Goal: Transaction & Acquisition: Purchase product/service

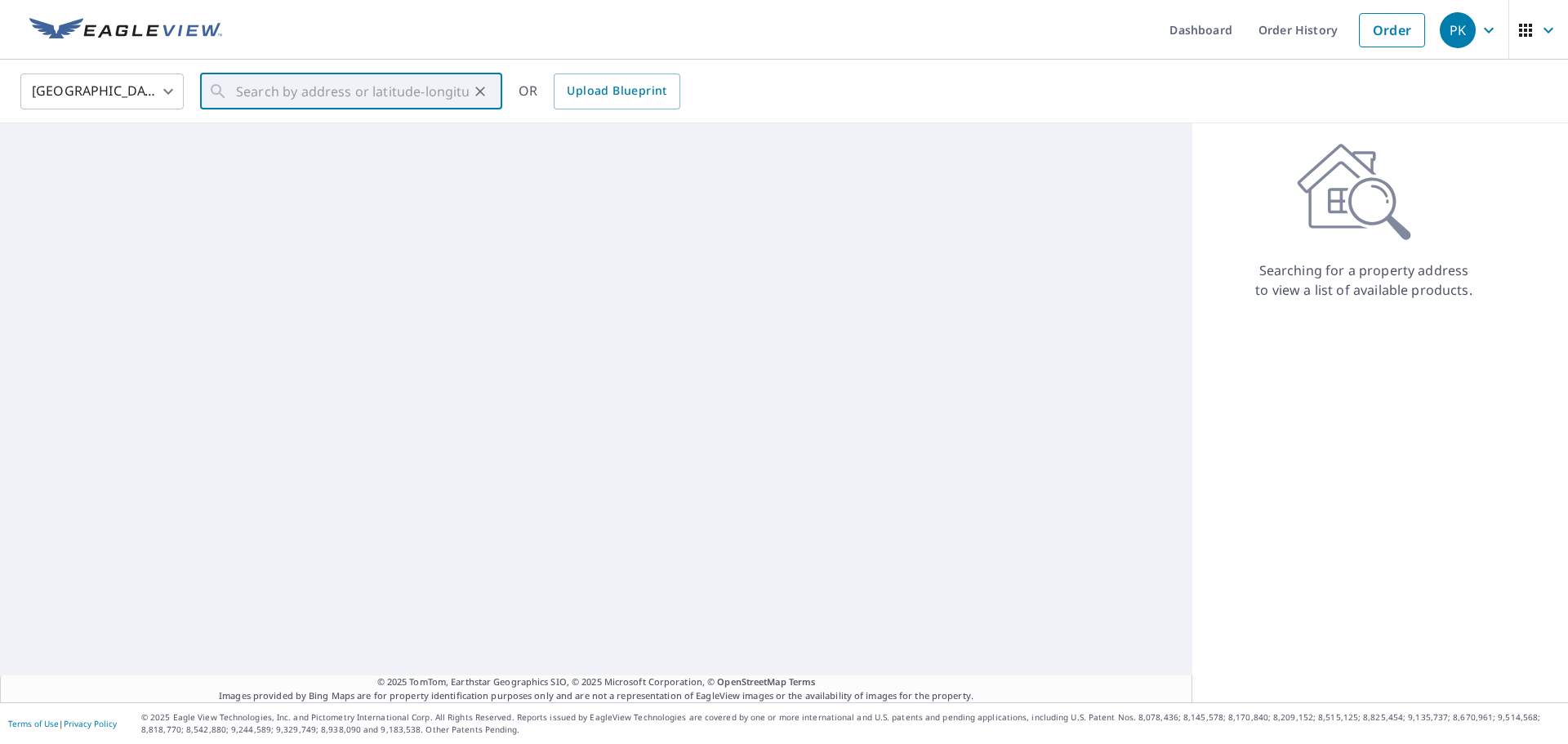
click at [296, 91] on input "text" at bounding box center [352, 91] width 233 height 46
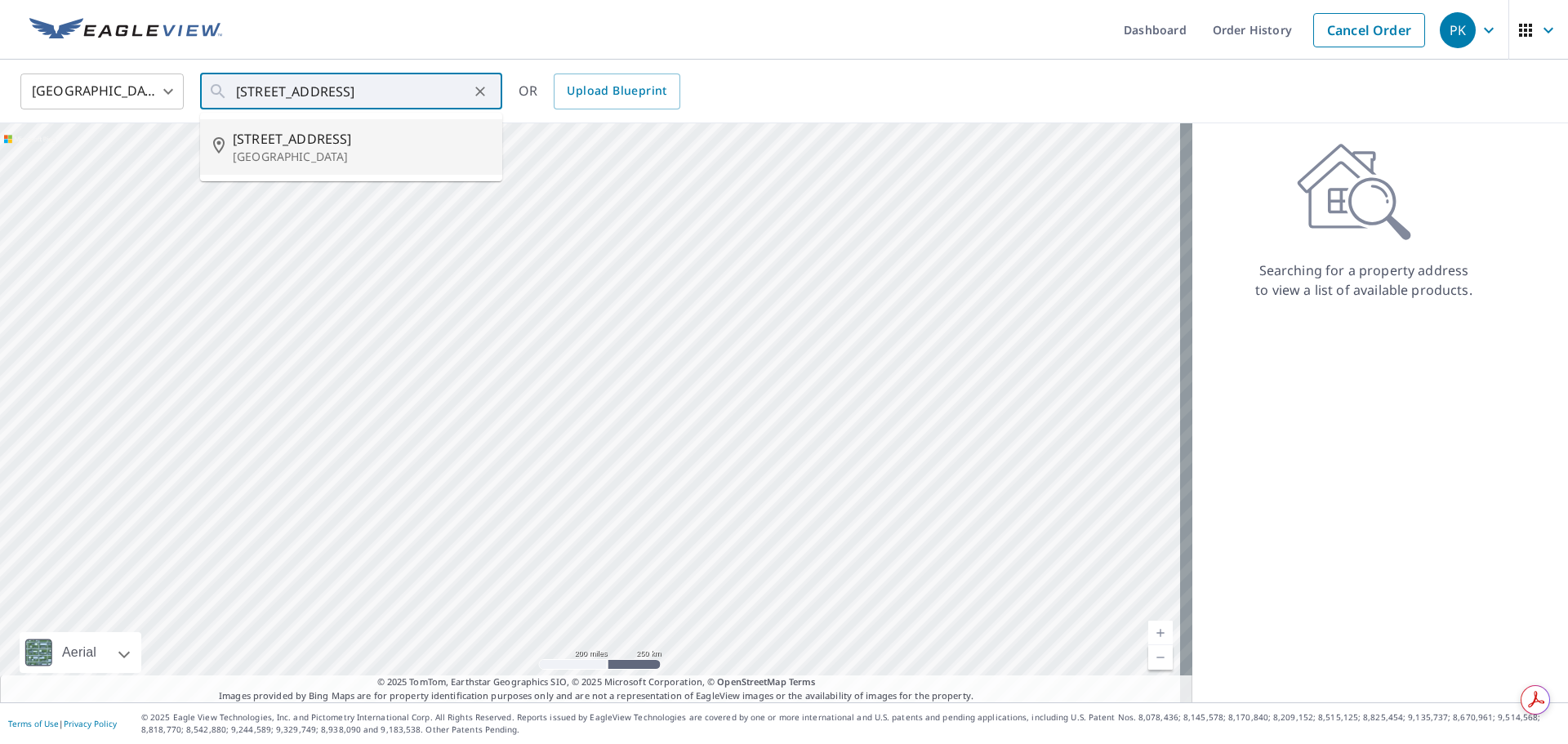
click at [293, 153] on p "[GEOGRAPHIC_DATA]" at bounding box center [361, 157] width 256 height 16
type input "[STREET_ADDRESS]"
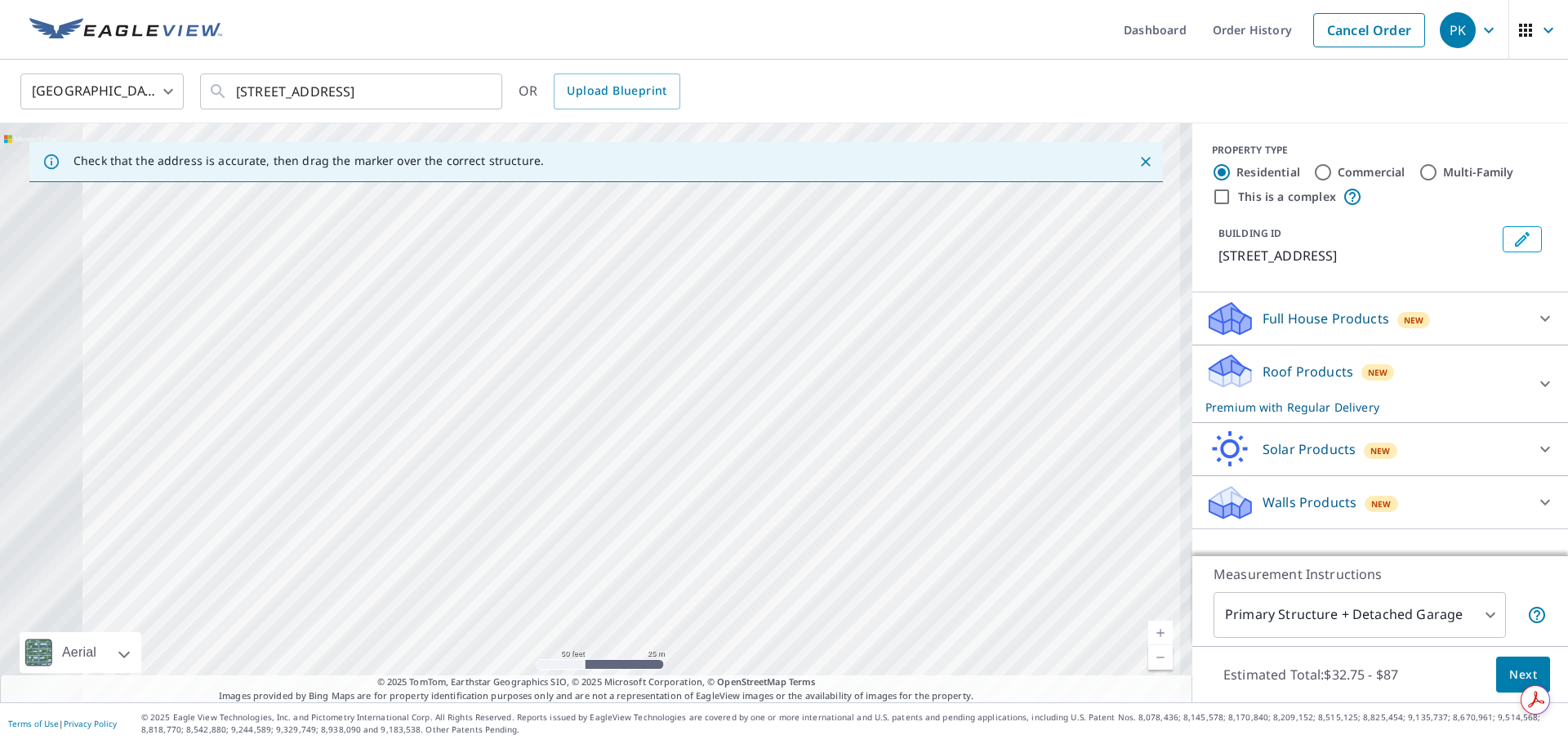
drag, startPoint x: 614, startPoint y: 429, endPoint x: 1372, endPoint y: 436, distance: 758.0
click at [1372, 436] on div "Check that the address is accurate, then drag the marker over the correct struc…" at bounding box center [784, 413] width 1568 height 579
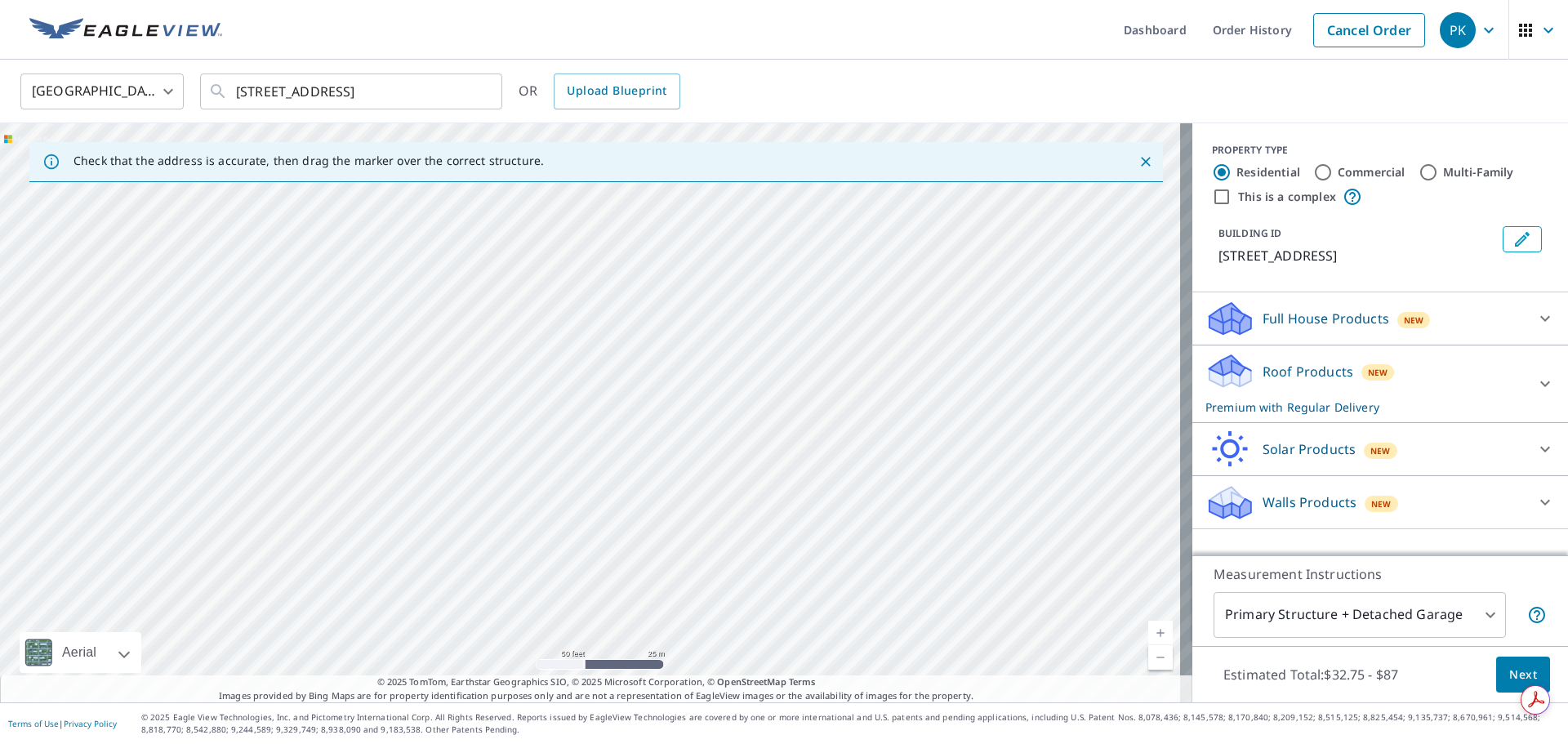
drag, startPoint x: 656, startPoint y: 442, endPoint x: 1187, endPoint y: 425, distance: 531.3
click at [1187, 425] on div "Check that the address is accurate, then drag the marker over the correct struc…" at bounding box center [784, 413] width 1568 height 579
drag, startPoint x: 865, startPoint y: 406, endPoint x: 1180, endPoint y: 405, distance: 315.0
click at [1169, 405] on div "[STREET_ADDRESS][PERSON_NAME]" at bounding box center [596, 413] width 1193 height 579
click at [865, 418] on div "[STREET_ADDRESS][PERSON_NAME]" at bounding box center [596, 413] width 1193 height 579
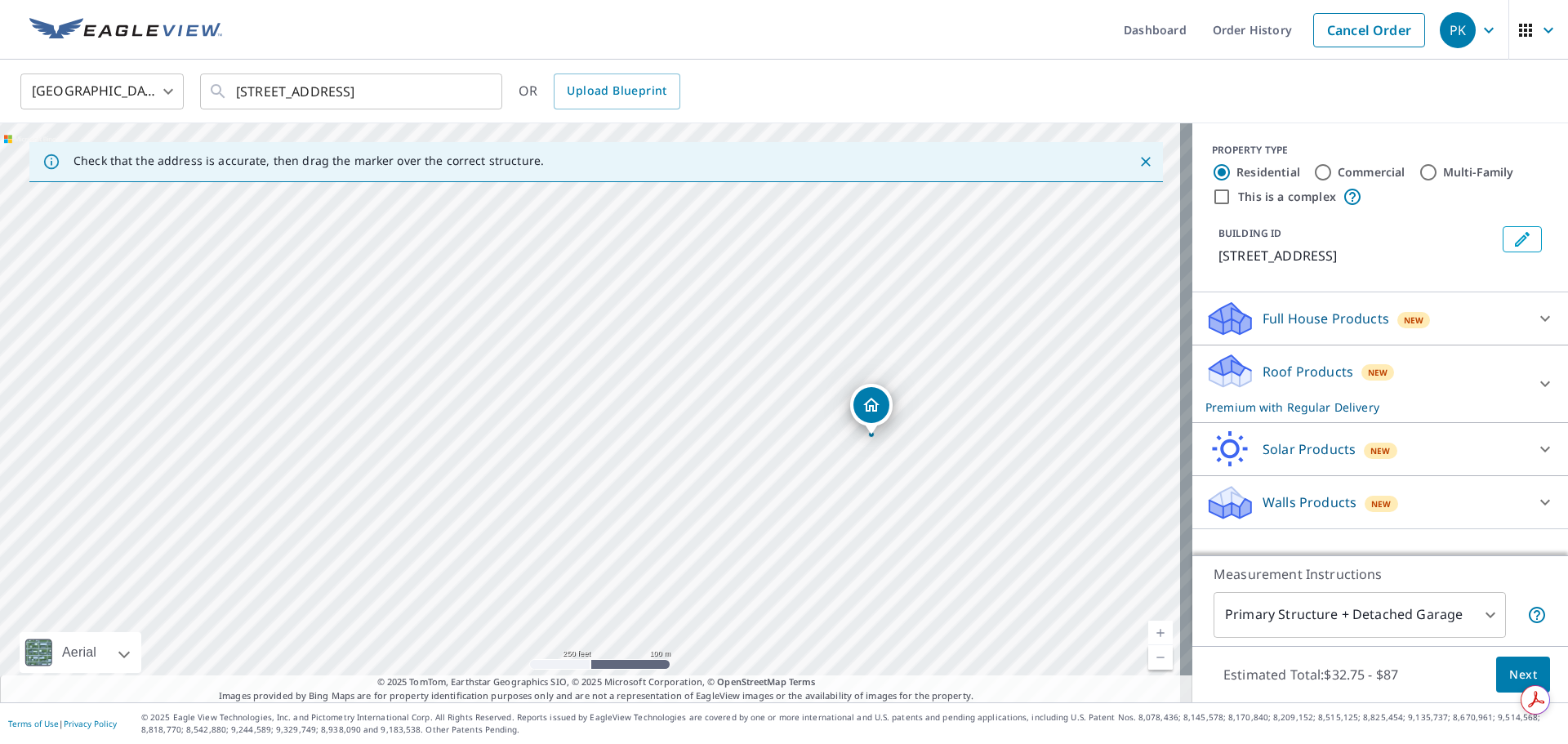
drag, startPoint x: 628, startPoint y: 406, endPoint x: 936, endPoint y: 442, distance: 310.1
click at [916, 434] on div "[STREET_ADDRESS][PERSON_NAME]" at bounding box center [596, 413] width 1193 height 579
click at [1148, 636] on link "Current Level 17, Zoom In" at bounding box center [1161, 633] width 25 height 25
drag, startPoint x: 1098, startPoint y: 485, endPoint x: 920, endPoint y: 493, distance: 178.2
click at [929, 493] on div "[STREET_ADDRESS][PERSON_NAME]" at bounding box center [596, 413] width 1193 height 579
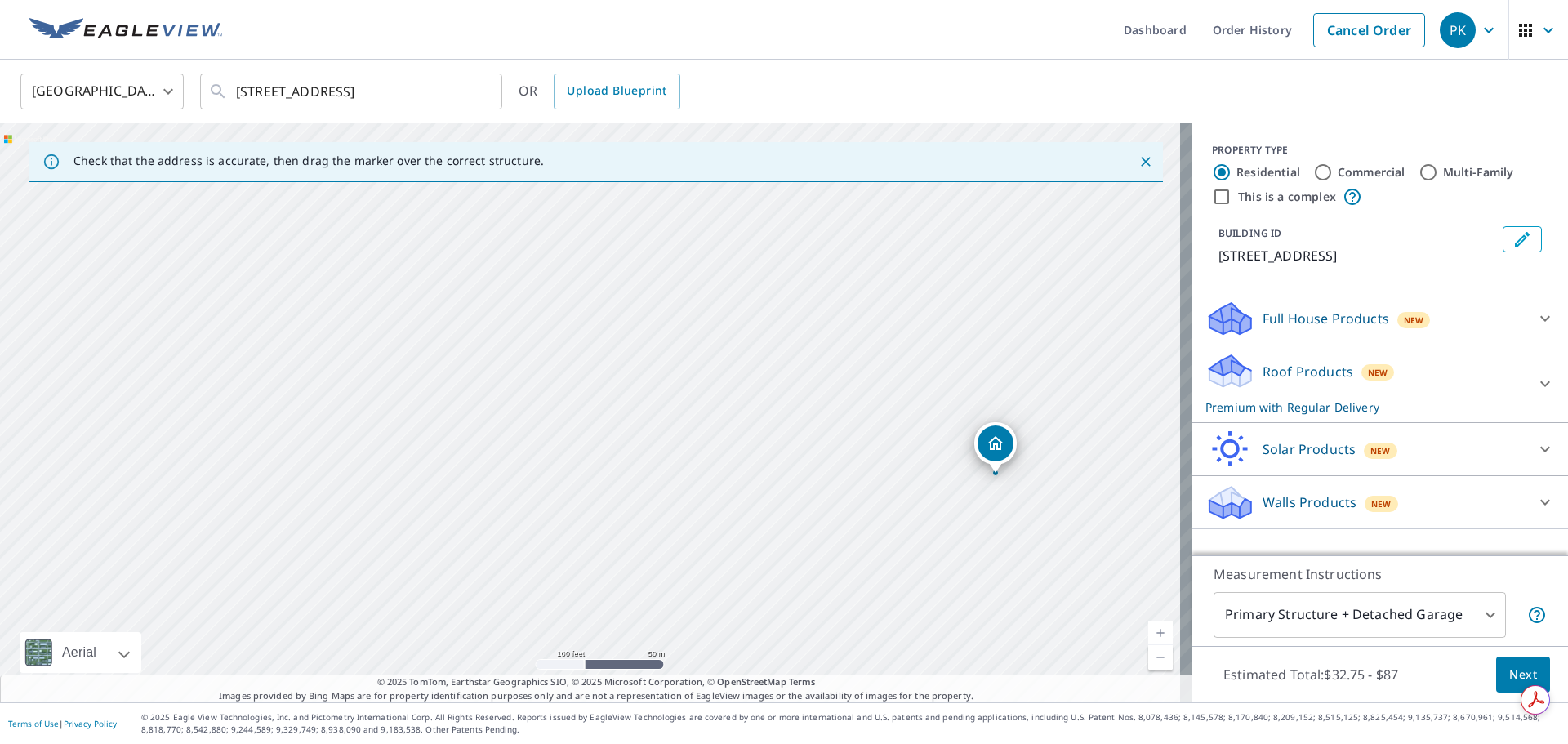
click at [920, 493] on div "[STREET_ADDRESS][PERSON_NAME]" at bounding box center [596, 413] width 1193 height 579
click at [1148, 631] on link "Current Level 18, Zoom In" at bounding box center [1161, 633] width 25 height 25
click at [1148, 631] on link "Current Level 19, Zoom In" at bounding box center [1161, 633] width 25 height 25
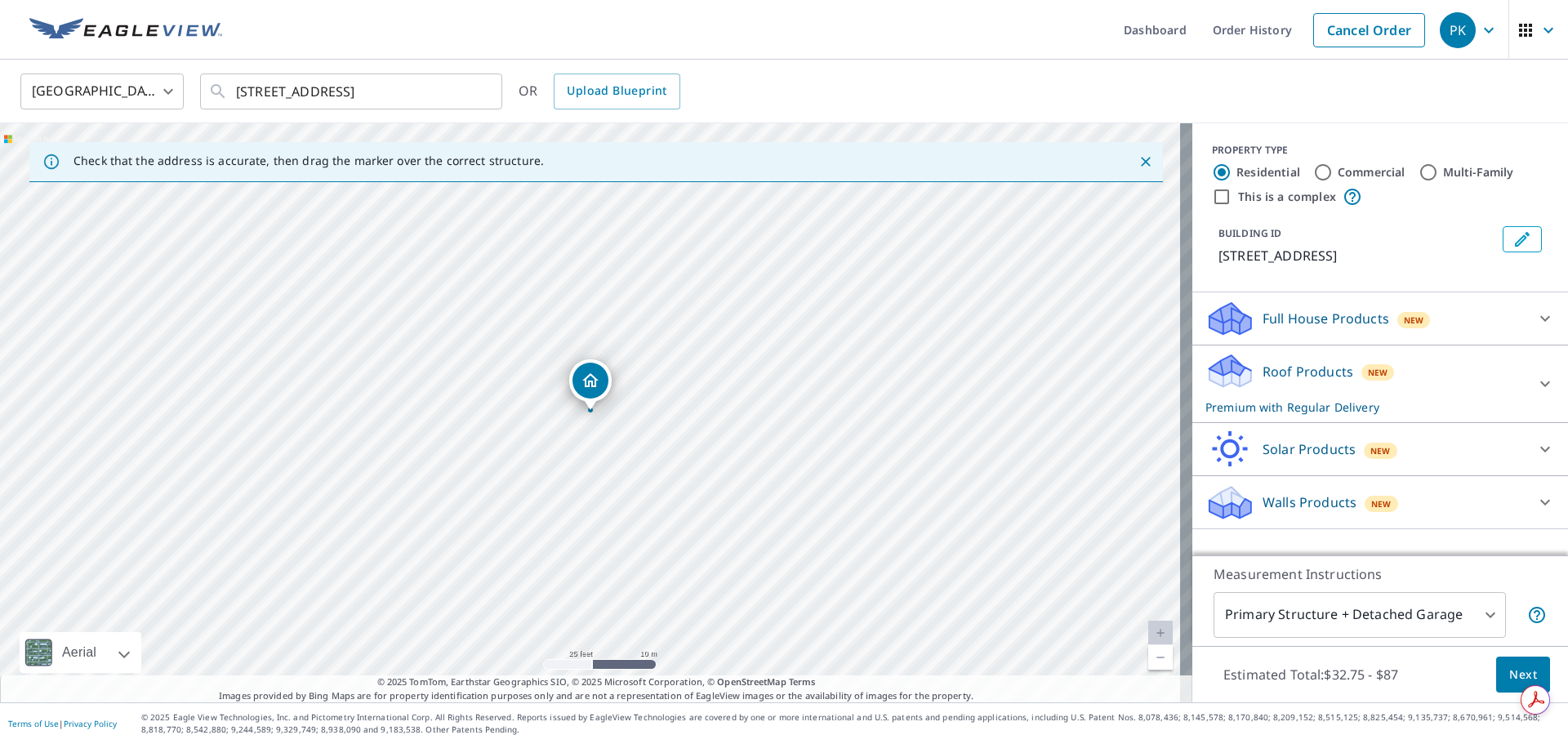
click at [1148, 631] on link "Current Level 20, Zoom In Disabled" at bounding box center [1161, 633] width 25 height 25
click at [1510, 678] on span "Next" at bounding box center [1523, 675] width 27 height 21
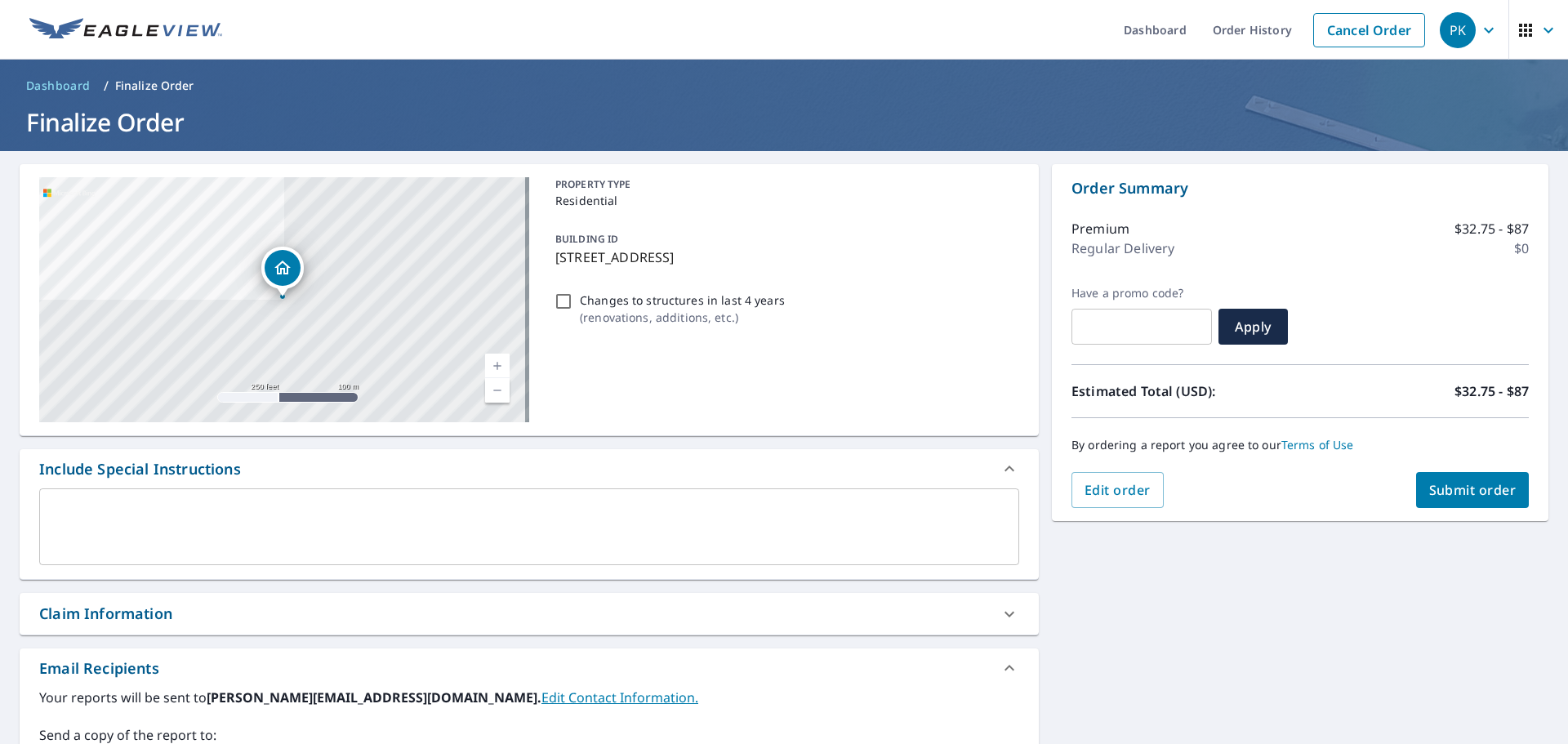
click at [1431, 484] on span "Submit order" at bounding box center [1473, 489] width 88 height 18
checkbox input "true"
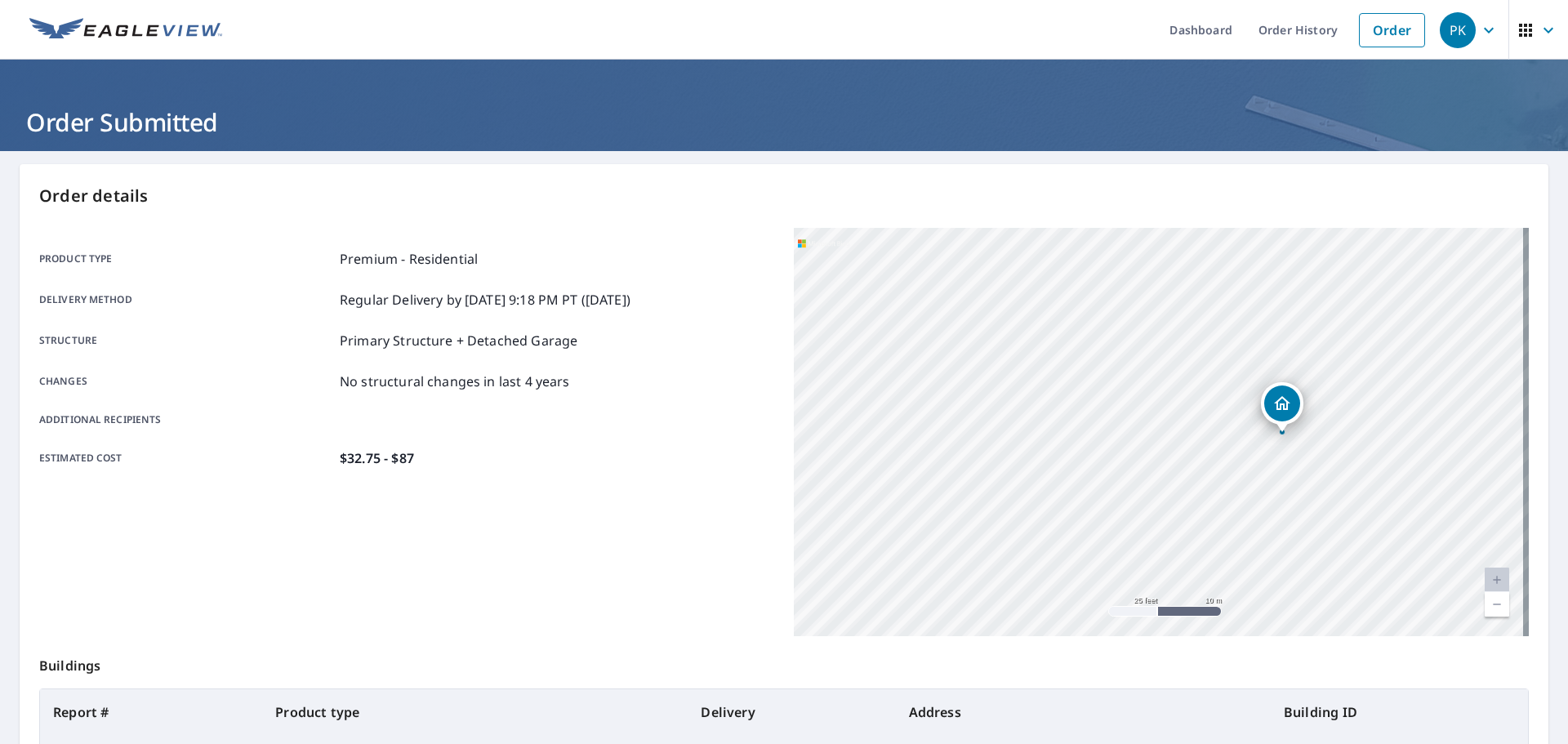
click at [1230, 460] on div "[STREET_ADDRESS][PERSON_NAME]" at bounding box center [1162, 432] width 735 height 408
click at [1117, 466] on div "[STREET_ADDRESS][PERSON_NAME]" at bounding box center [1162, 432] width 735 height 408
click at [1485, 582] on link "Current Level 20, Zoom In Disabled" at bounding box center [1497, 580] width 25 height 25
